Goal: Connect with others: Connect with others

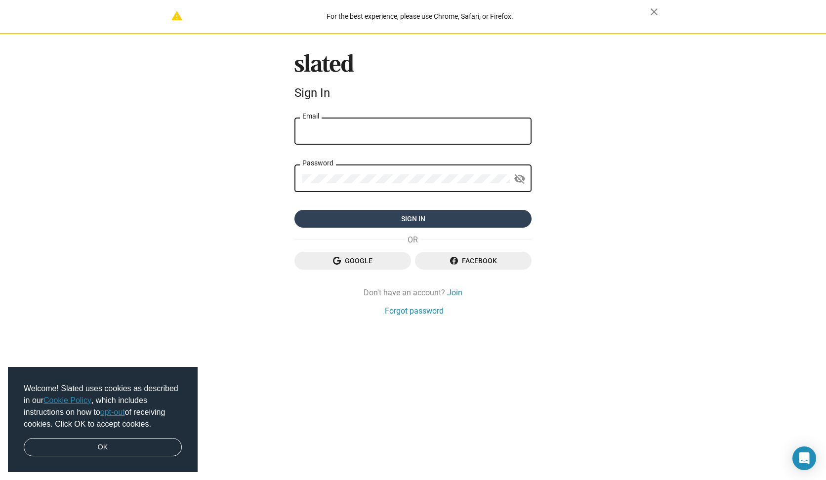
type input "vaughnroste@yahoo.ca"
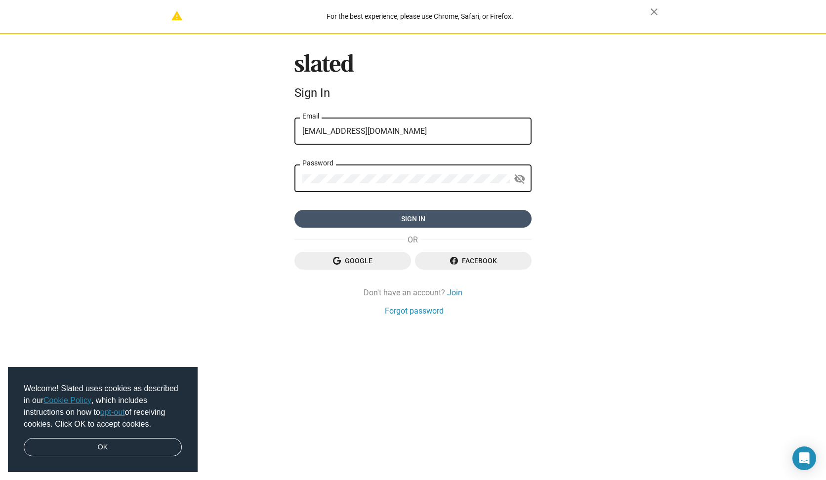
click at [411, 218] on span "Sign in" at bounding box center [412, 219] width 221 height 18
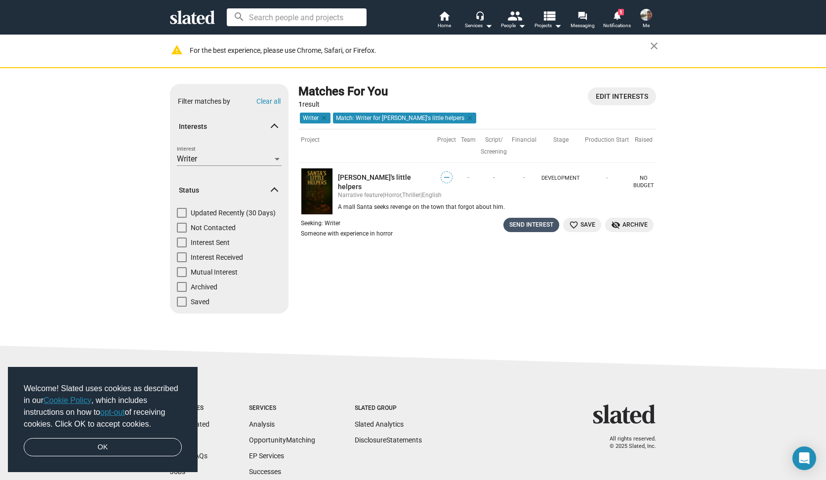
click at [517, 225] on div "Send Interest" at bounding box center [532, 225] width 44 height 10
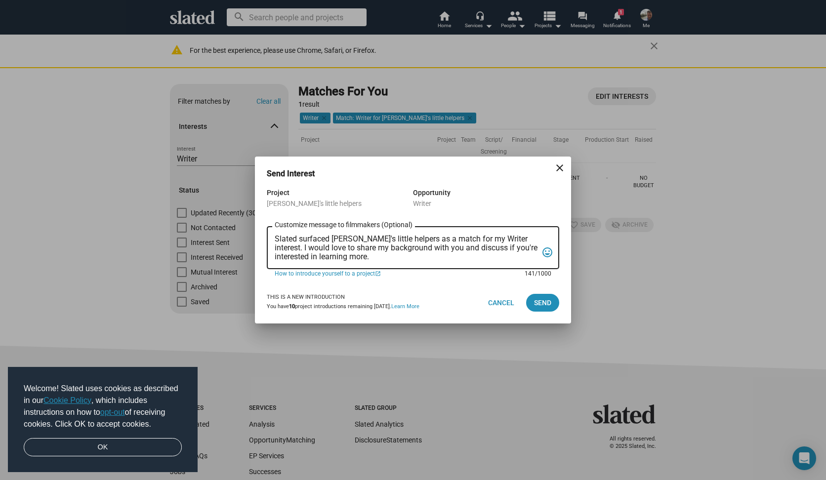
drag, startPoint x: 385, startPoint y: 258, endPoint x: 265, endPoint y: 235, distance: 121.3
click at [265, 235] on div "Project [PERSON_NAME]'s little helpers Opportunity Writer Slated surfaced [PERS…" at bounding box center [413, 234] width 316 height 95
paste textarea "Greetings! I’m a produced and represented writer with experience in horror - my…"
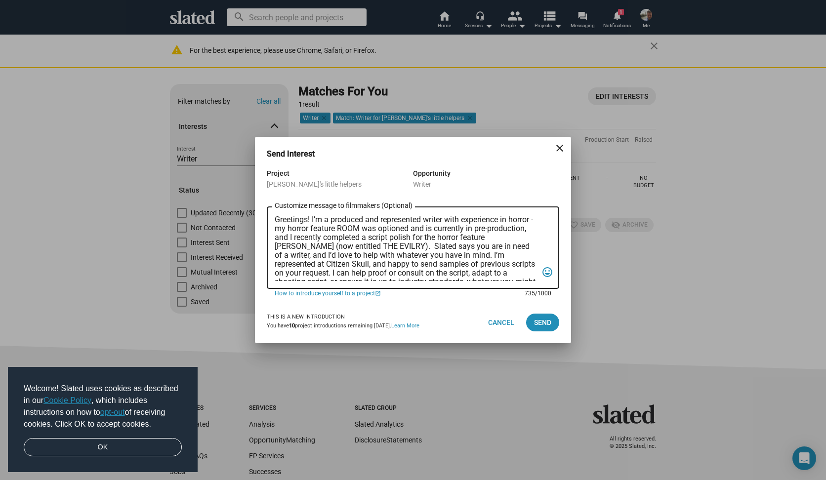
scroll to position [50, 0]
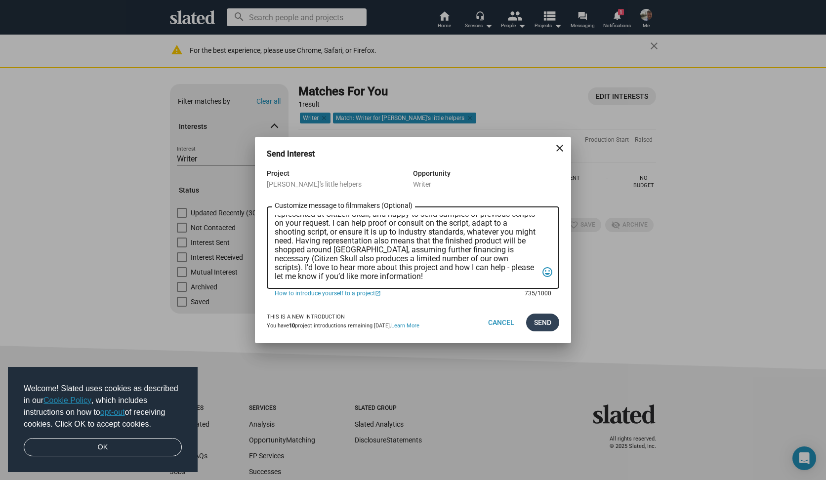
type textarea "Greetings! I’m a produced and represented writer with experience in horror - my…"
click at [547, 319] on span "Send" at bounding box center [542, 323] width 17 height 18
